Goal: Task Accomplishment & Management: Complete application form

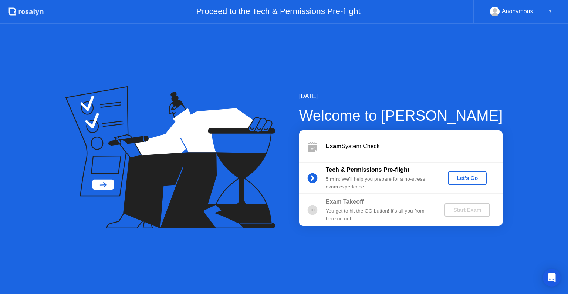
click at [466, 177] on div "Let's Go" at bounding box center [467, 178] width 33 height 6
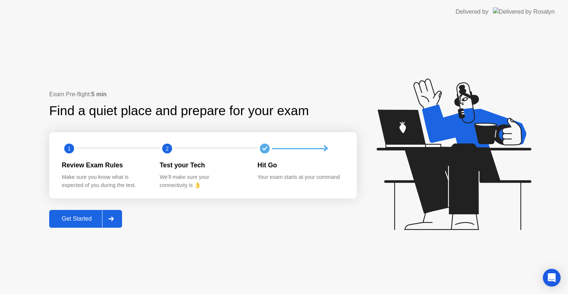
click at [76, 229] on div "Exam Pre-flight: 5 min Find a quiet place and prepare for your exam 1 2 Review …" at bounding box center [284, 159] width 568 height 270
click at [81, 221] on div "Get Started" at bounding box center [76, 218] width 51 height 7
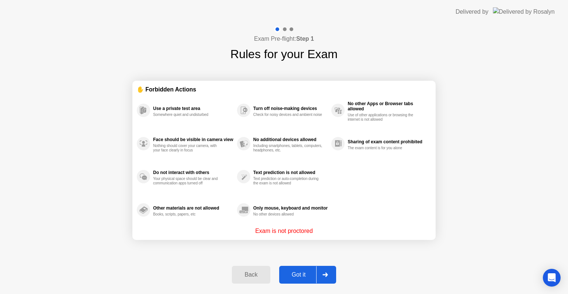
click at [296, 272] on div "Got it" at bounding box center [298, 274] width 35 height 7
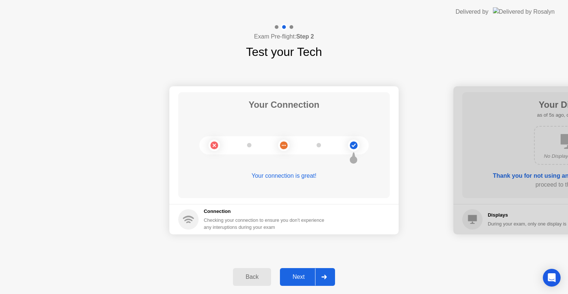
click at [296, 273] on div "Next" at bounding box center [298, 276] width 33 height 7
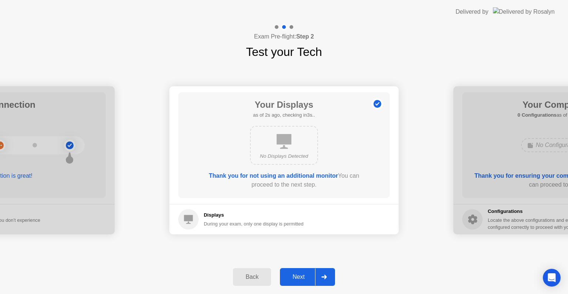
click at [308, 277] on div "Next" at bounding box center [298, 276] width 33 height 7
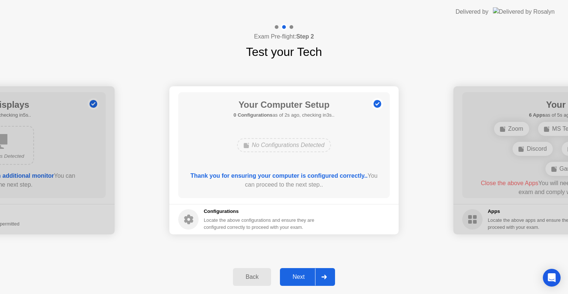
click at [414, 72] on div "Your Connection Your connection is great! Connection Checking your connection t…" at bounding box center [284, 160] width 568 height 199
click at [296, 279] on div "Next" at bounding box center [298, 276] width 33 height 7
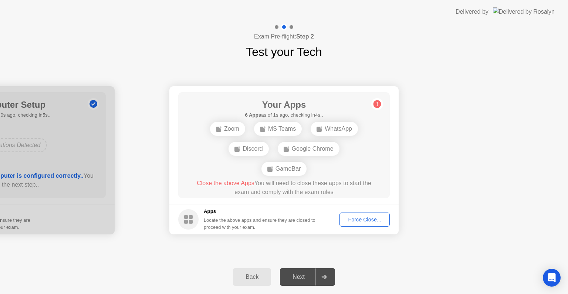
click at [364, 221] on div "Force Close..." at bounding box center [364, 219] width 45 height 6
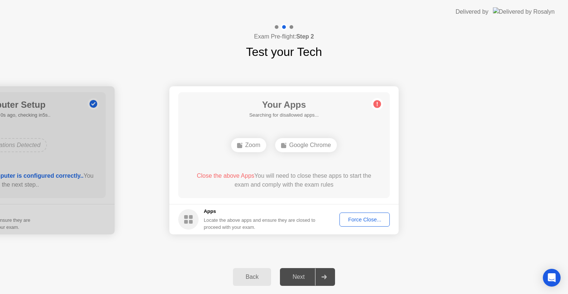
click at [367, 225] on button "Force Close..." at bounding box center [364, 219] width 50 height 14
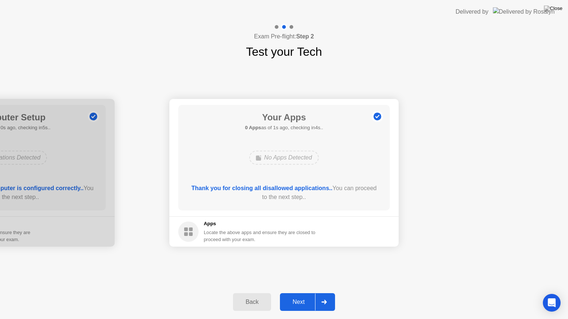
click at [296, 293] on div "Next" at bounding box center [298, 302] width 33 height 7
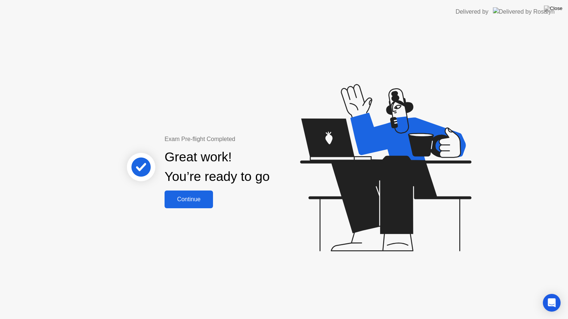
click at [184, 200] on div "Continue" at bounding box center [189, 199] width 44 height 7
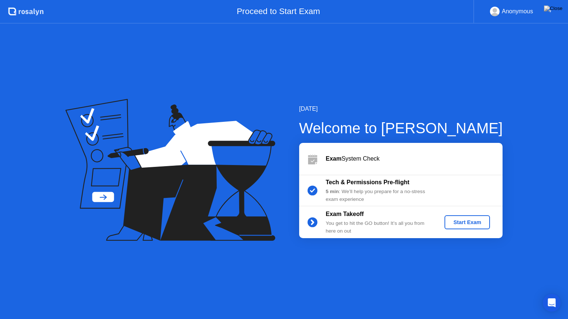
click at [473, 221] on div "Start Exam" at bounding box center [467, 223] width 40 height 6
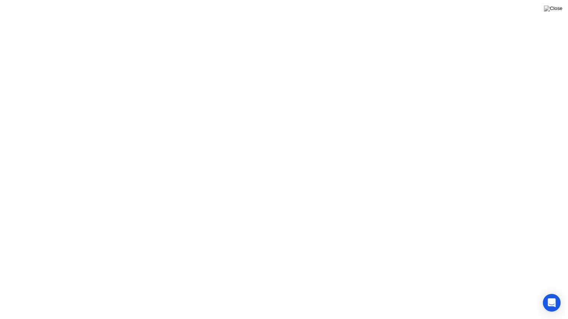
click div
click at [264, 293] on icon at bounding box center [260, 304] width 7 height 7
click at [531, 293] on button "Show" at bounding box center [538, 307] width 19 height 19
click at [314, 293] on button "Exam Rules" at bounding box center [316, 307] width 39 height 7
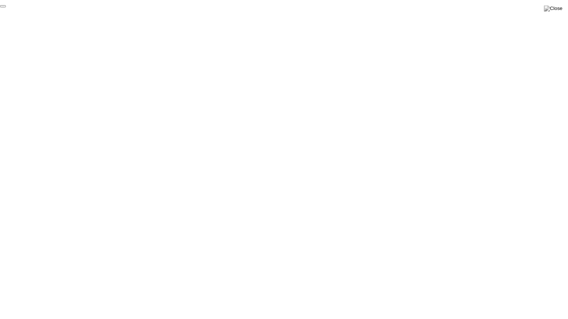
click div "End Proctoring Session"
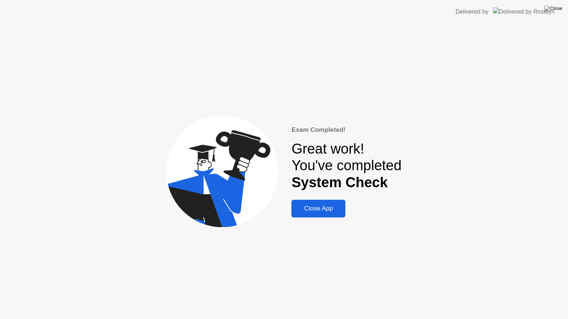
click at [315, 205] on div "Close App" at bounding box center [319, 208] width 50 height 7
